Goal: Book appointment/travel/reservation

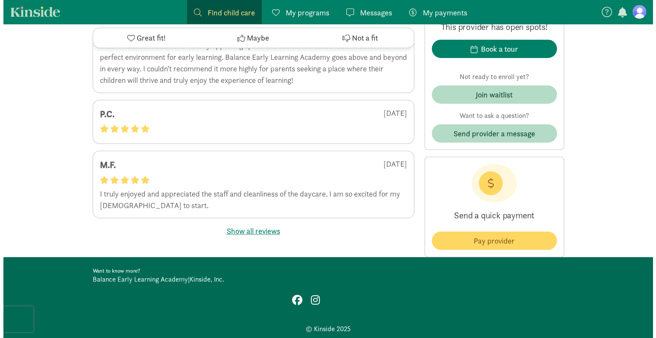
scroll to position [2304, 0]
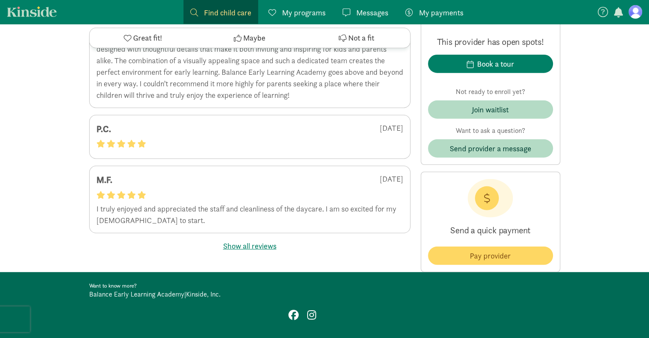
click at [234, 240] on button "Show all reviews" at bounding box center [249, 246] width 53 height 12
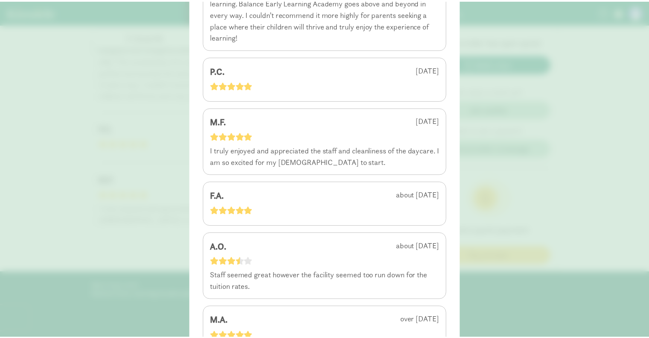
scroll to position [244, 0]
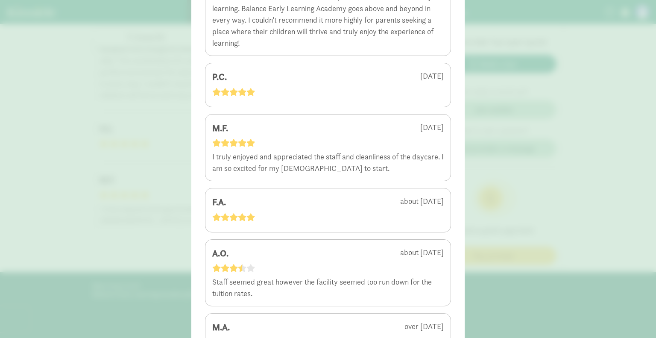
click at [557, 243] on div "4.4 - 7 reviews Y.M. [DATE] P.C. [DATE] M.F. [DATE] I truly enjoyed and appreci…" at bounding box center [328, 169] width 656 height 338
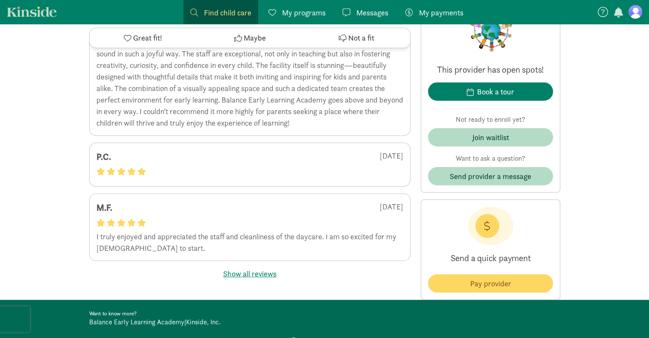
scroll to position [2261, 0]
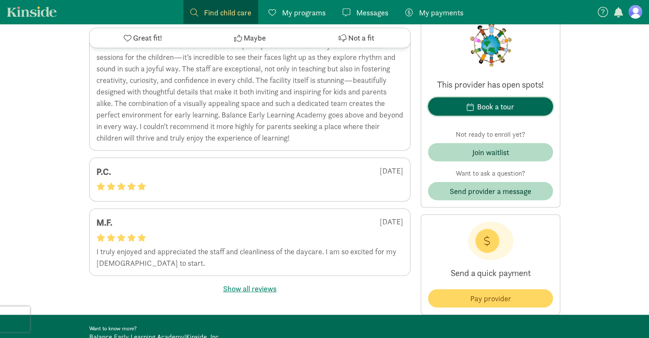
click at [505, 105] on div "Book a tour" at bounding box center [495, 107] width 37 height 12
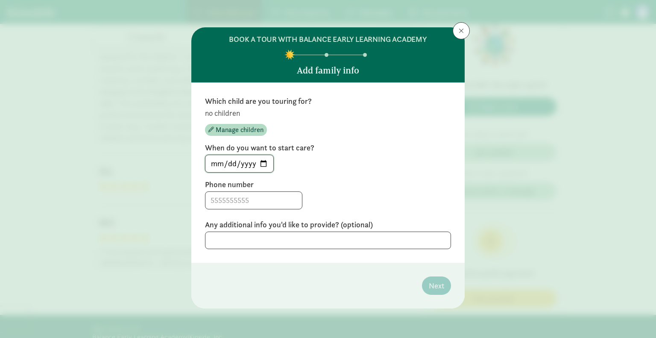
click at [262, 163] on input "[DATE]" at bounding box center [239, 163] width 68 height 17
type input "[DATE]"
click at [242, 203] on input at bounding box center [253, 200] width 96 height 17
type input "5672774416"
click at [228, 127] on span "Manage children" at bounding box center [240, 130] width 48 height 10
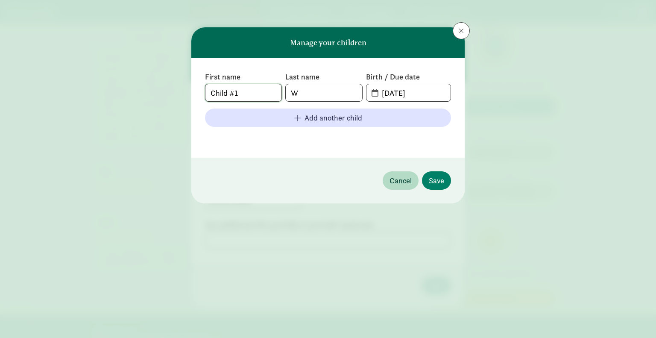
click at [238, 93] on input "Child #1" at bounding box center [243, 92] width 76 height 17
drag, startPoint x: 243, startPoint y: 90, endPoint x: 196, endPoint y: 89, distance: 47.0
click at [196, 89] on div "First name Child #1 Last name W Birth / Due date [DATE] Add another child" at bounding box center [327, 107] width 273 height 99
type input "Theo"
type input "H"
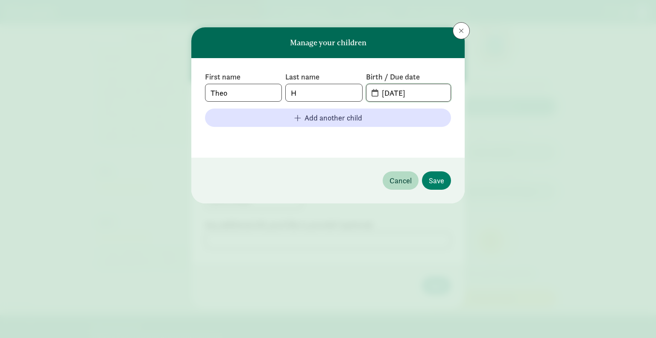
click at [397, 90] on input "[DATE]" at bounding box center [413, 92] width 74 height 17
click at [376, 92] on input "[DATE]" at bounding box center [413, 92] width 74 height 17
click at [373, 92] on span "[DATE]" at bounding box center [408, 92] width 84 height 17
drag, startPoint x: 418, startPoint y: 94, endPoint x: 433, endPoint y: 93, distance: 15.0
click at [418, 94] on input "[DATE]" at bounding box center [413, 92] width 74 height 17
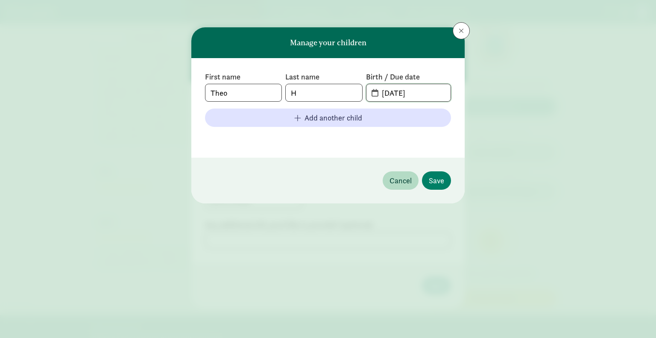
drag, startPoint x: 429, startPoint y: 93, endPoint x: 362, endPoint y: 89, distance: 67.1
click at [362, 89] on div "First name [PERSON_NAME] Last name H Birth / Due date [DATE]" at bounding box center [328, 87] width 246 height 30
type input "5"
type input "[DATE]"
click at [352, 163] on footer "Cancel Save" at bounding box center [327, 181] width 273 height 46
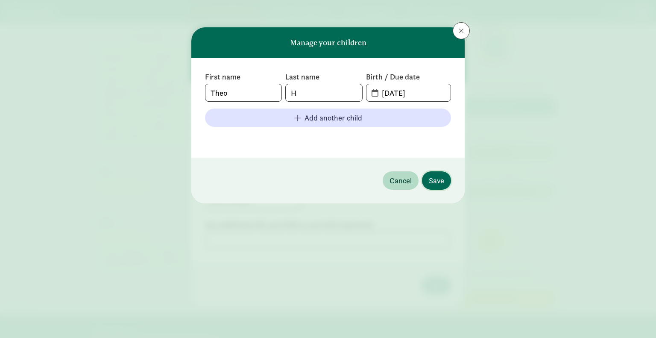
click at [432, 178] on span "Save" at bounding box center [436, 181] width 15 height 12
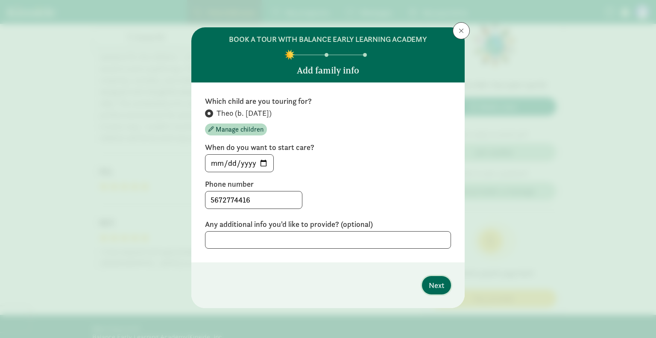
click at [435, 287] on span "Next" at bounding box center [436, 285] width 15 height 12
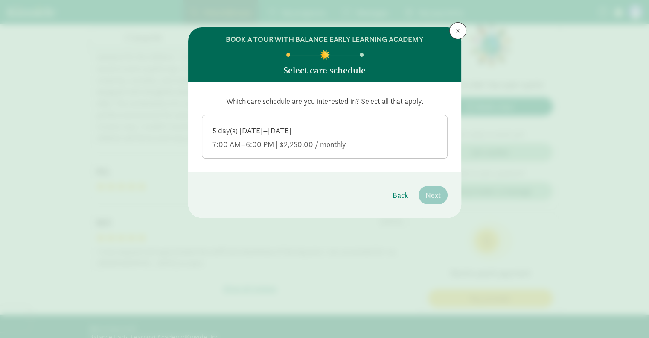
click at [324, 139] on div "7:00 AM–6:00 PM | $2,250.00 / monthly" at bounding box center [325, 144] width 225 height 10
click at [0, 0] on input "5 day(s) [DATE]–[DATE] 7:00 AM–6:00 PM | $2,250.00 / monthly" at bounding box center [0, 0] width 0 height 0
click at [444, 198] on button "Next" at bounding box center [433, 195] width 29 height 18
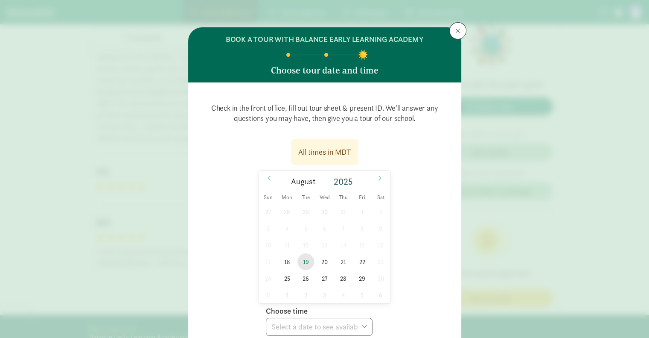
click at [304, 263] on span "19" at bounding box center [306, 261] width 17 height 17
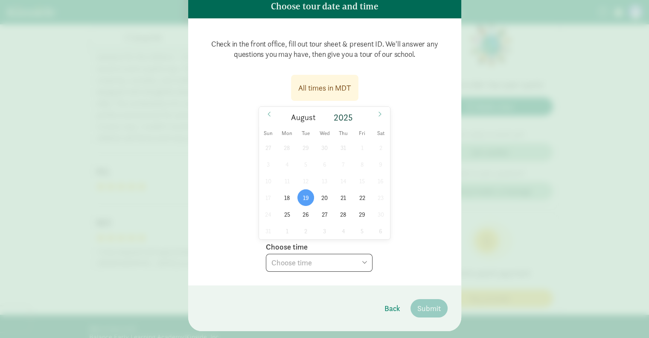
scroll to position [84, 0]
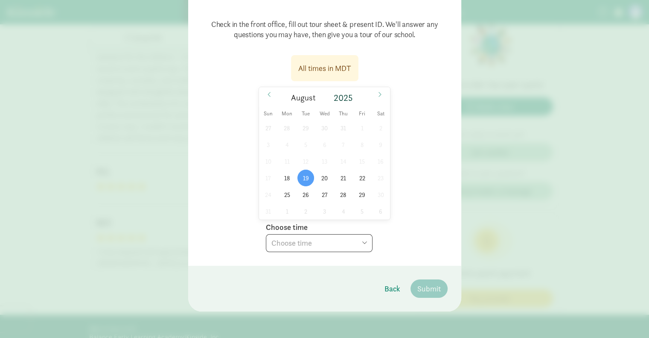
click at [350, 238] on select "Choose time 08:30 AM 09:00 AM 09:30 AM 10:00 AM 10:30 AM 04:00 PM" at bounding box center [319, 243] width 107 height 18
click at [438, 213] on div "All times in MDT [DATE] [DATE] Sun Mon Tue Wed Thu Fri Sat 27 28 29 30 31 1 2 3…" at bounding box center [325, 151] width 246 height 202
click at [318, 176] on span "20" at bounding box center [324, 177] width 17 height 17
click at [331, 236] on select "Choose time 08:30 AM 09:00 AM 09:30 AM 10:00 AM 10:30 AM 04:00 PM" at bounding box center [319, 243] width 107 height 18
click at [423, 124] on div "All times in MDT [DATE] [DATE] Sun Mon Tue Wed Thu Fri Sat 27 28 29 30 31 1 2 3…" at bounding box center [325, 151] width 246 height 202
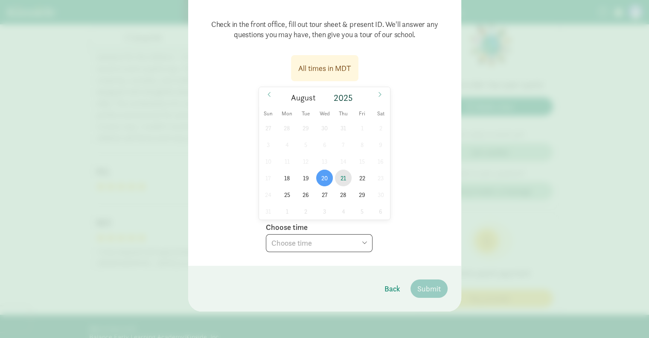
click at [343, 177] on span "21" at bounding box center [343, 177] width 17 height 17
click at [304, 239] on select "Choose time 08:30 AM 09:00 AM 09:30 AM 10:00 AM 10:30 AM 04:00 PM" at bounding box center [319, 243] width 107 height 18
select select "[DATE]T16:00:00.000-06:00"
click at [266, 234] on select "Choose time 08:30 AM 09:00 AM 09:30 AM 10:00 AM 10:30 AM 04:00 PM" at bounding box center [319, 243] width 107 height 18
click at [434, 288] on span "Submit" at bounding box center [428, 289] width 23 height 12
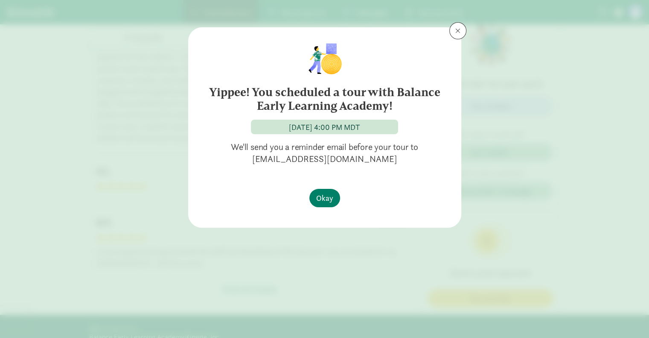
scroll to position [0, 0]
click at [335, 195] on button "Okay" at bounding box center [324, 198] width 31 height 18
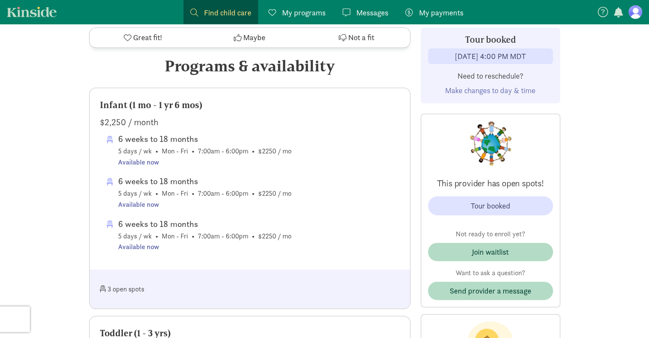
scroll to position [426, 0]
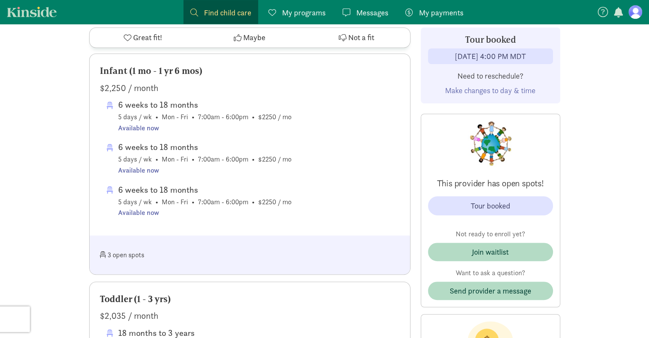
scroll to position [550, 0]
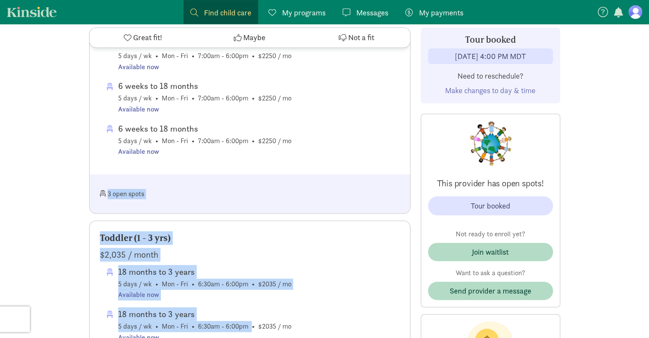
drag, startPoint x: 50, startPoint y: 269, endPoint x: 345, endPoint y: 358, distance: 308.3
